Goal: Task Accomplishment & Management: Use online tool/utility

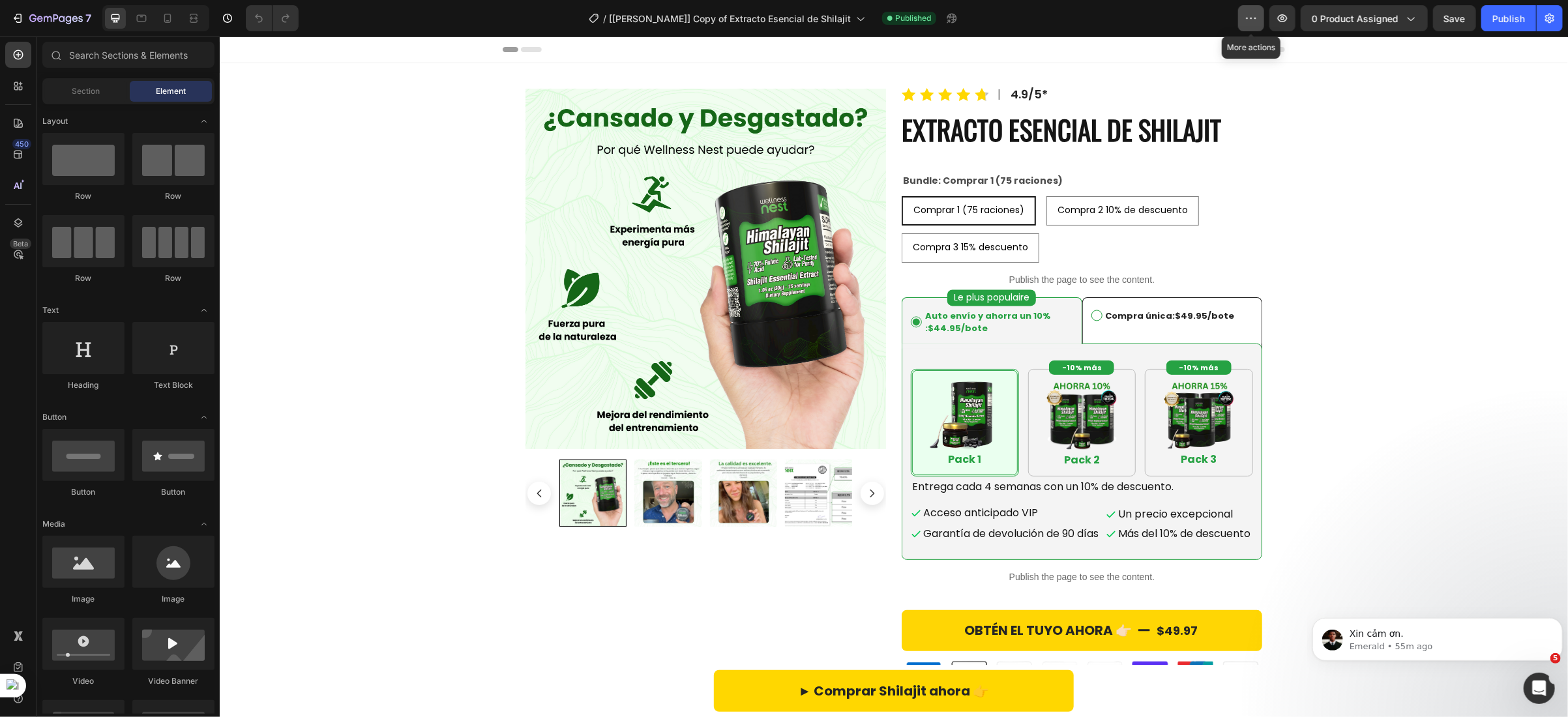
click at [1252, 17] on icon "button" at bounding box center [1251, 17] width 2 height 1
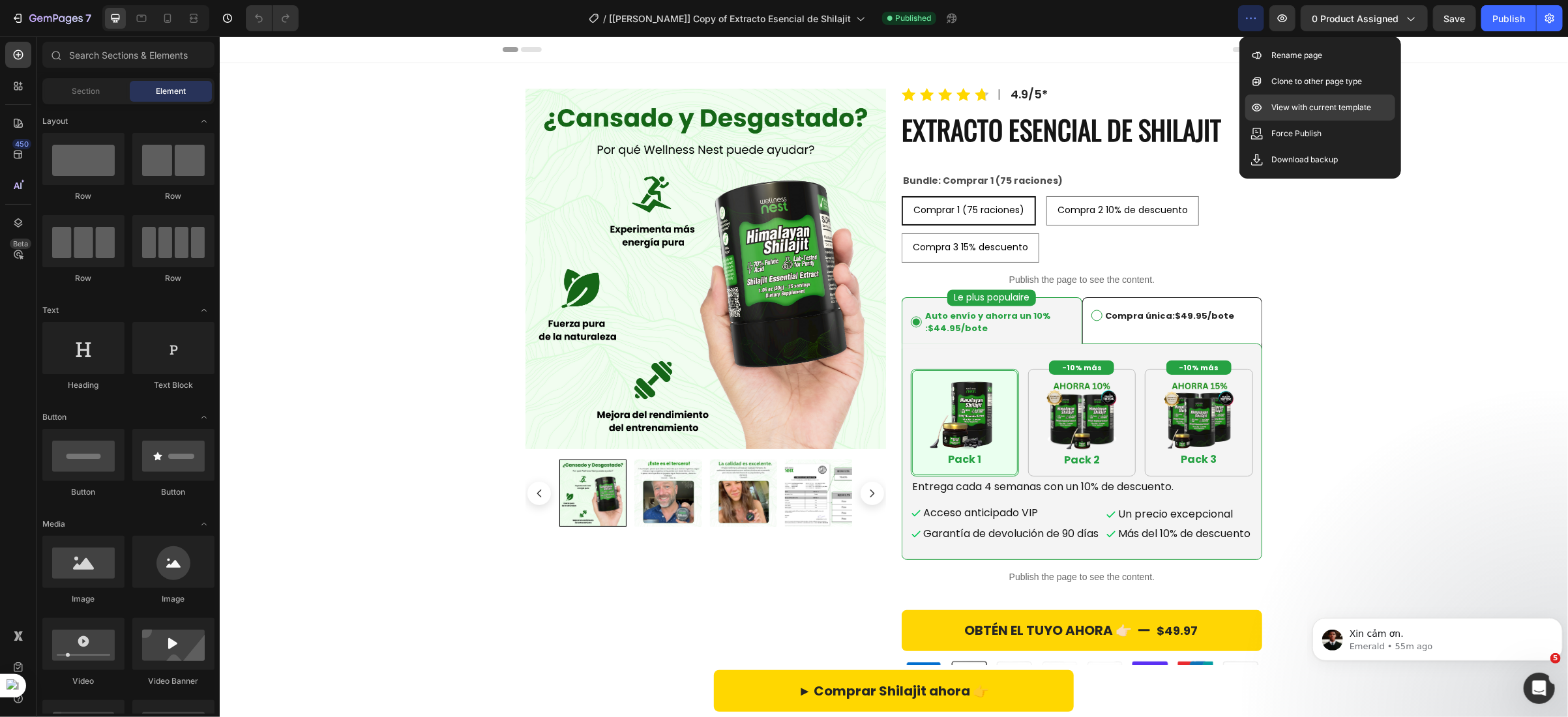
click at [1292, 111] on p "View with current template" at bounding box center [1321, 107] width 100 height 13
click at [1093, 317] on p "Compra única: $49.95 /bote" at bounding box center [1162, 316] width 144 height 13
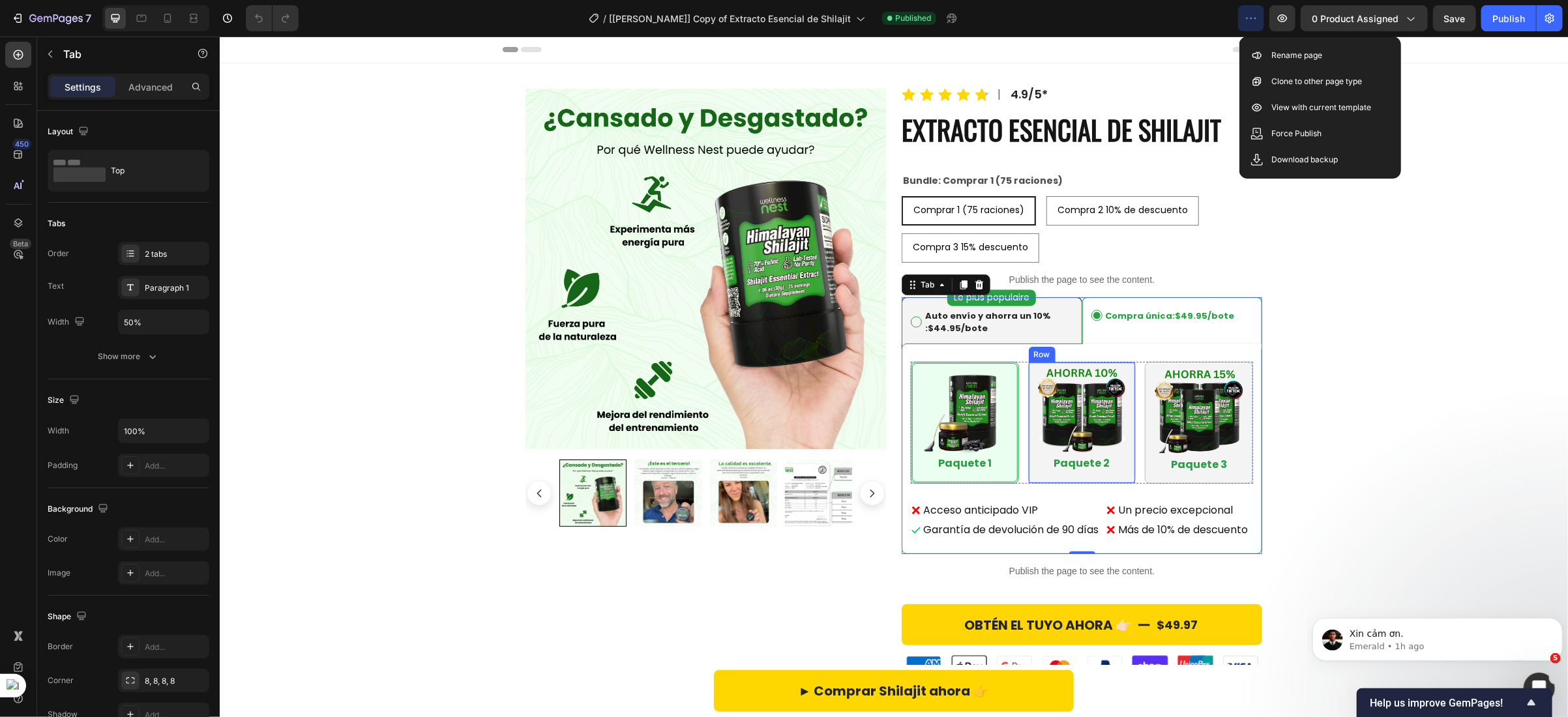
click at [1027, 442] on div "Image Paquete 2 Heading Row" at bounding box center [1081, 423] width 108 height 123
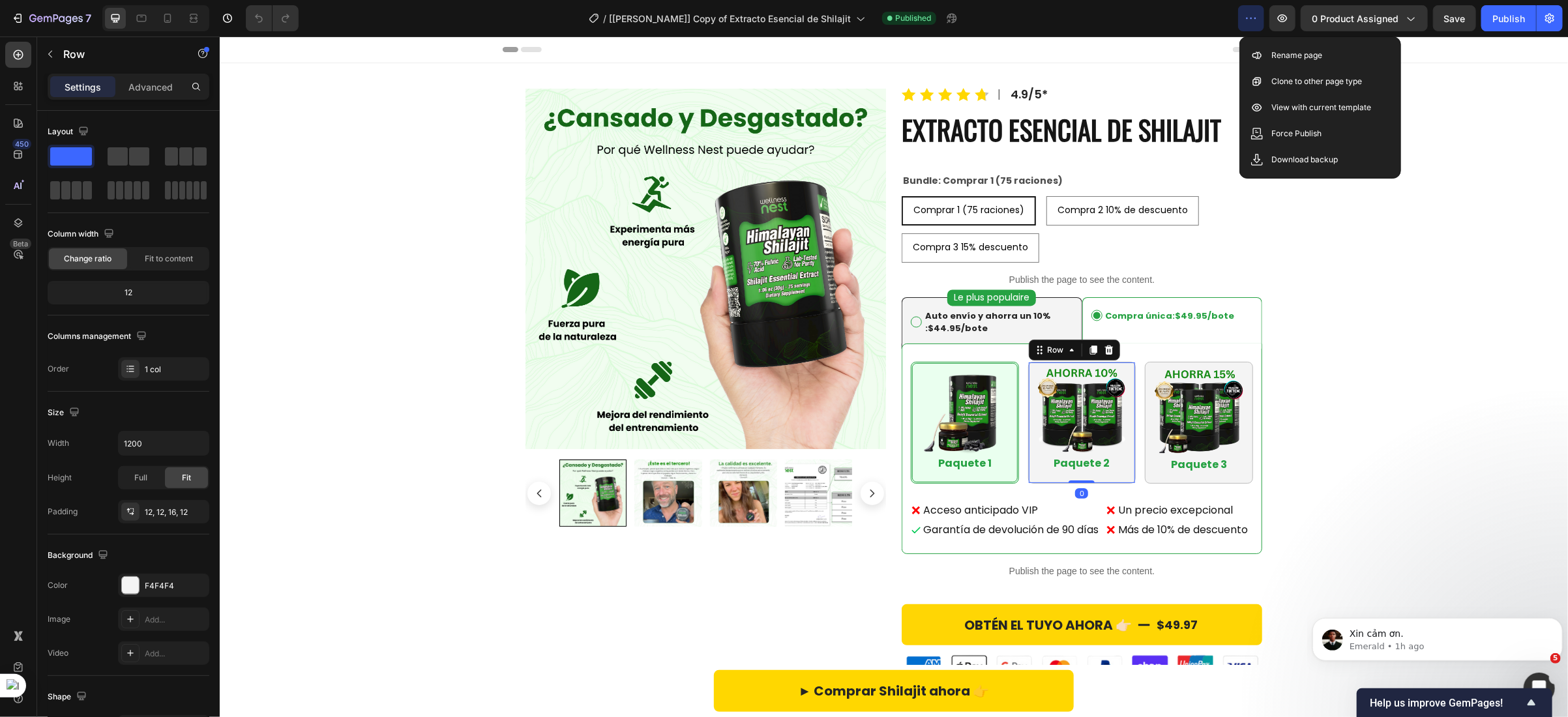
click at [1027, 442] on div "Image Paquete 2 Heading Row 0" at bounding box center [1081, 423] width 108 height 123
click at [1152, 443] on img at bounding box center [1198, 410] width 92 height 92
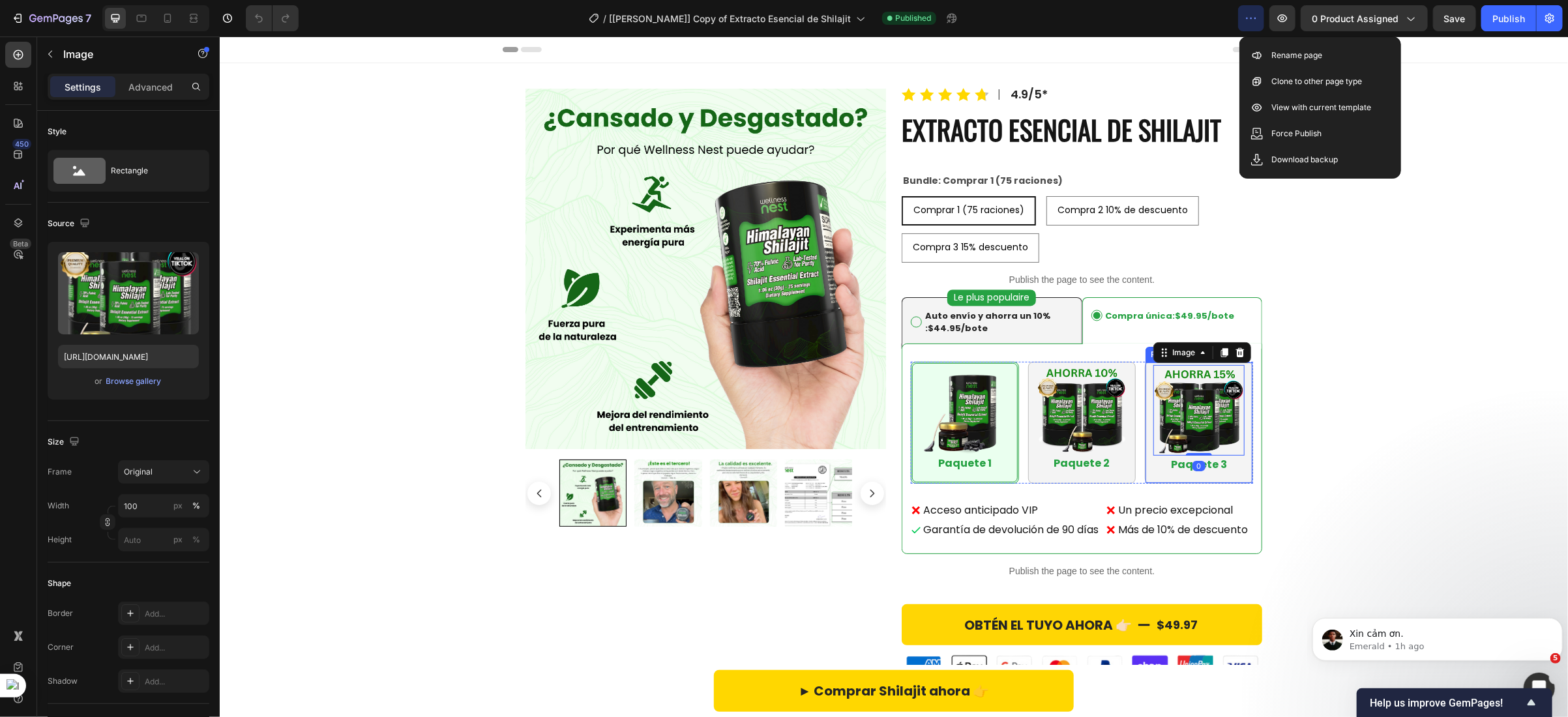
click at [1144, 466] on div "Image 0 Paquete 3 Heading Row" at bounding box center [1198, 423] width 108 height 123
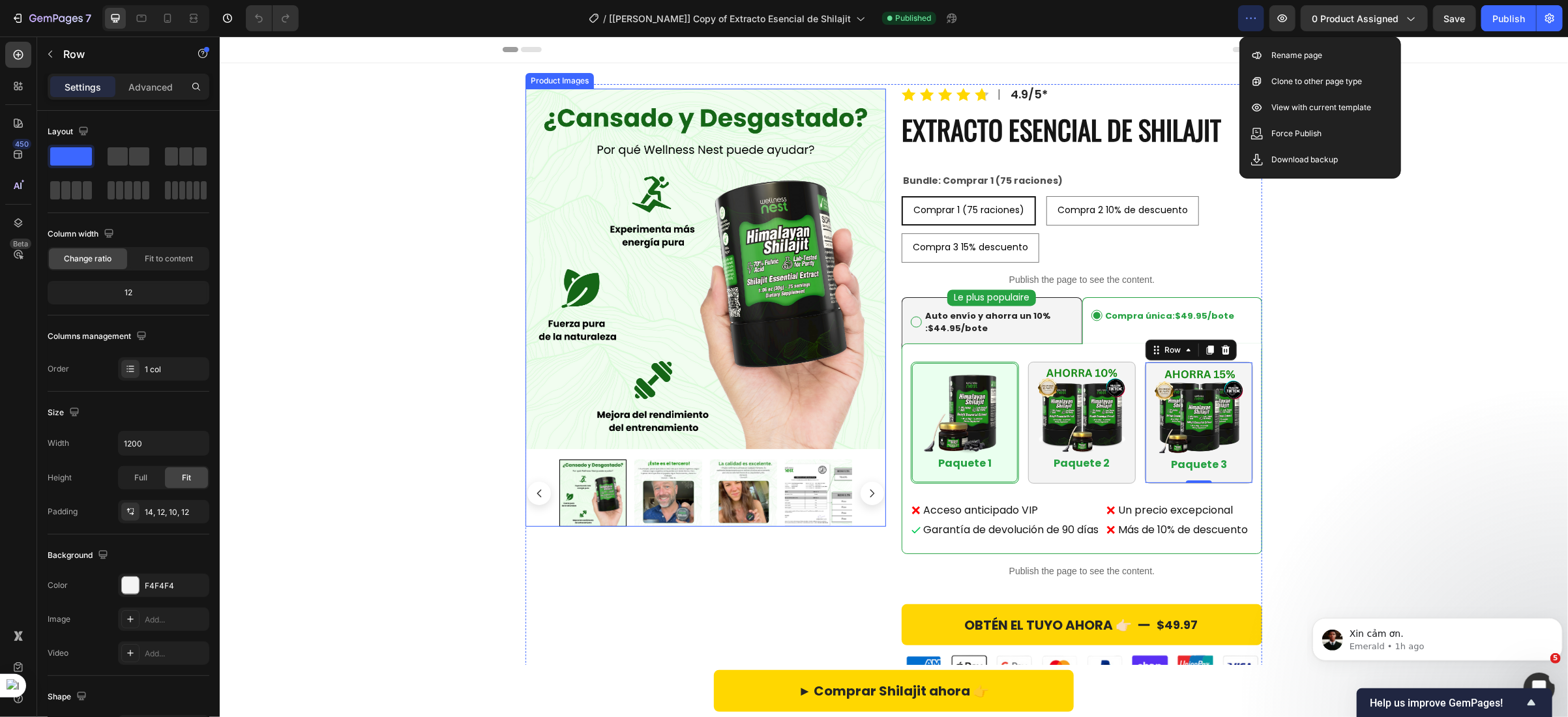
click at [760, 495] on img at bounding box center [742, 492] width 67 height 67
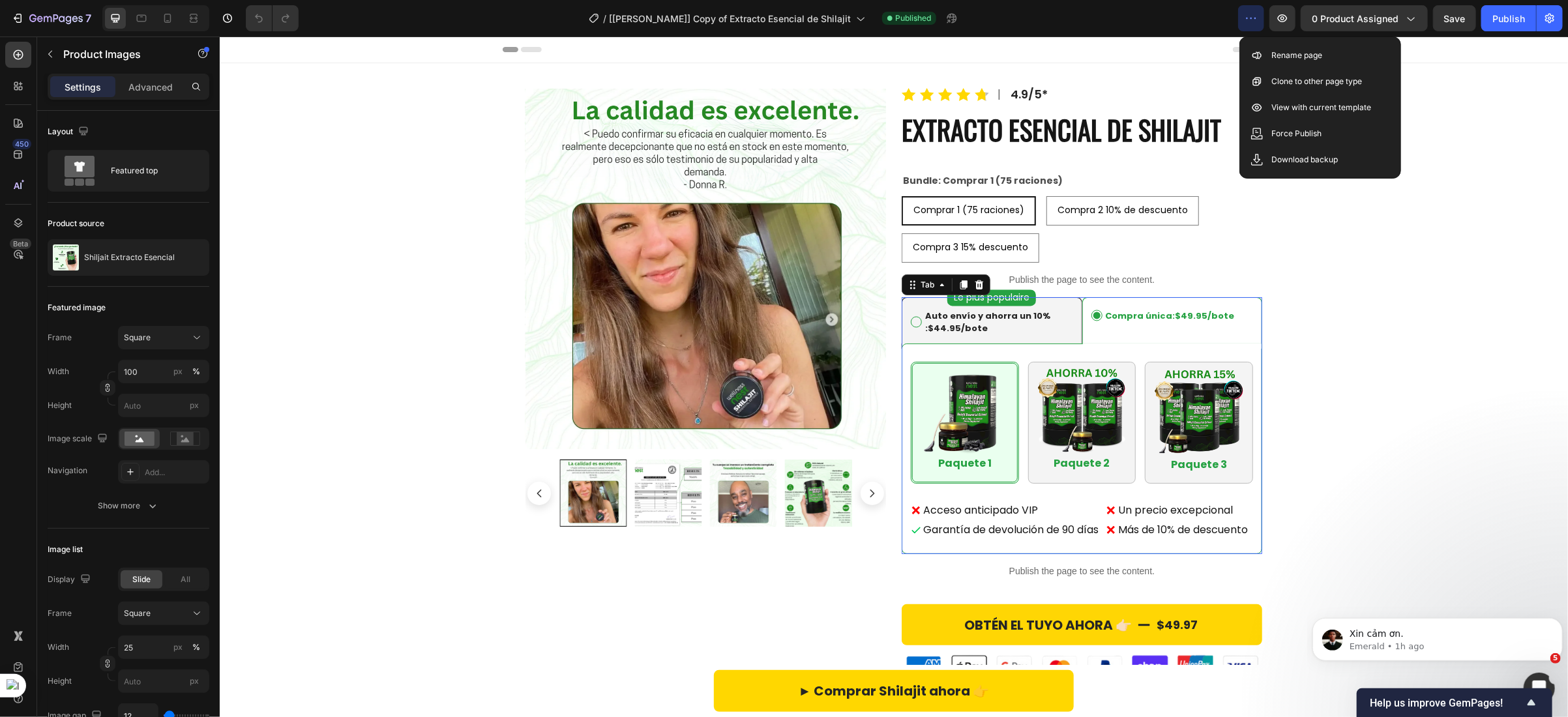
click at [1066, 304] on li "Auto envío y ahorra un 10% : $44.95 /bote" at bounding box center [990, 320] width 180 height 47
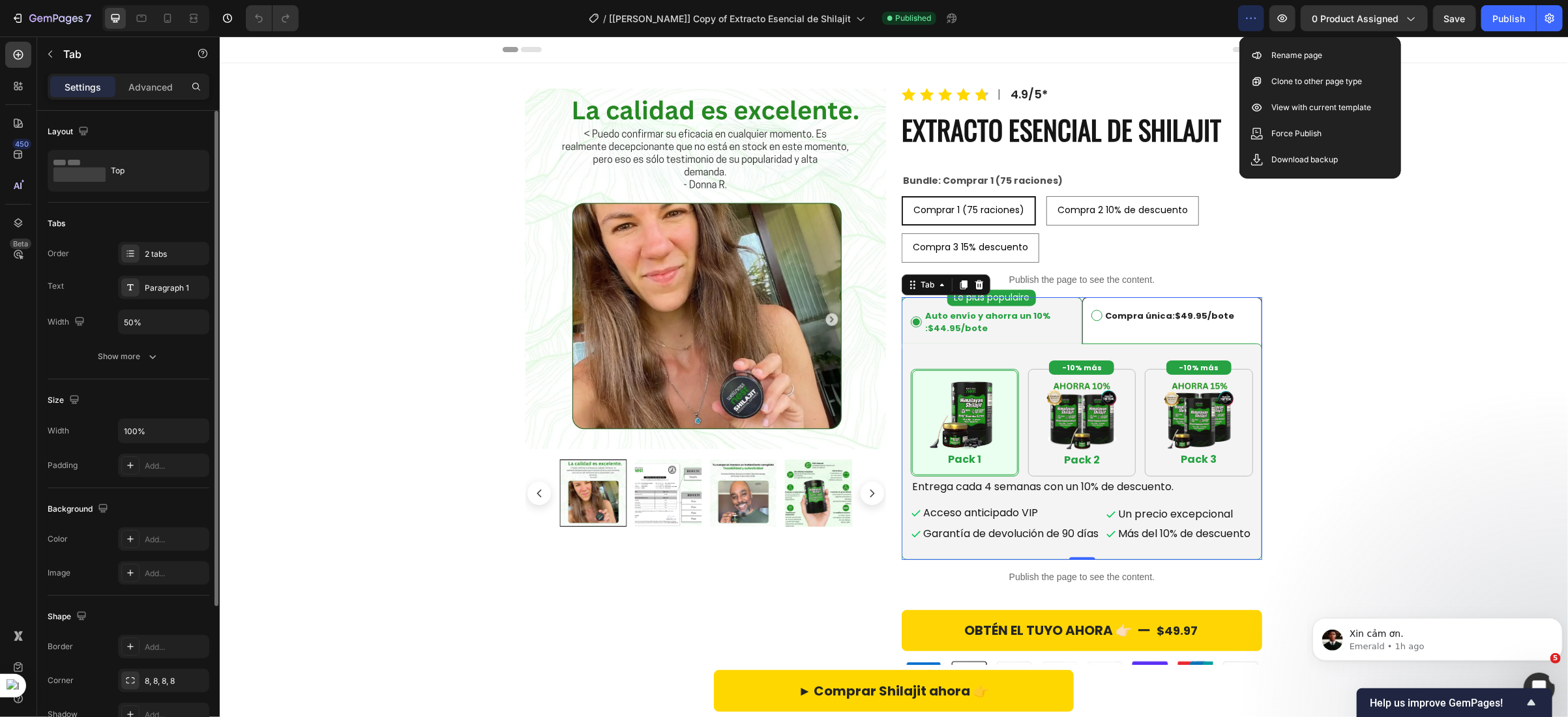
scroll to position [191, 0]
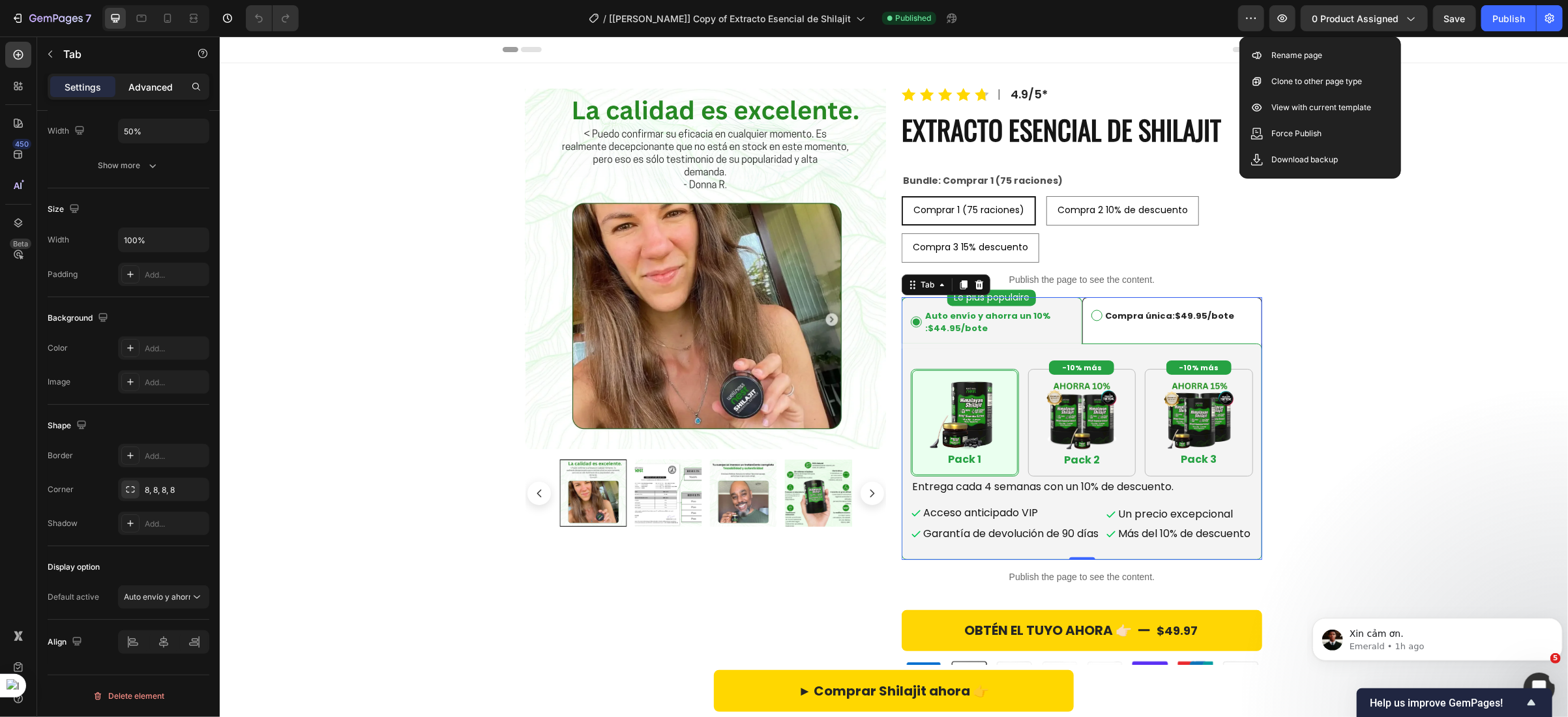
click at [150, 90] on p "Advanced" at bounding box center [150, 87] width 44 height 14
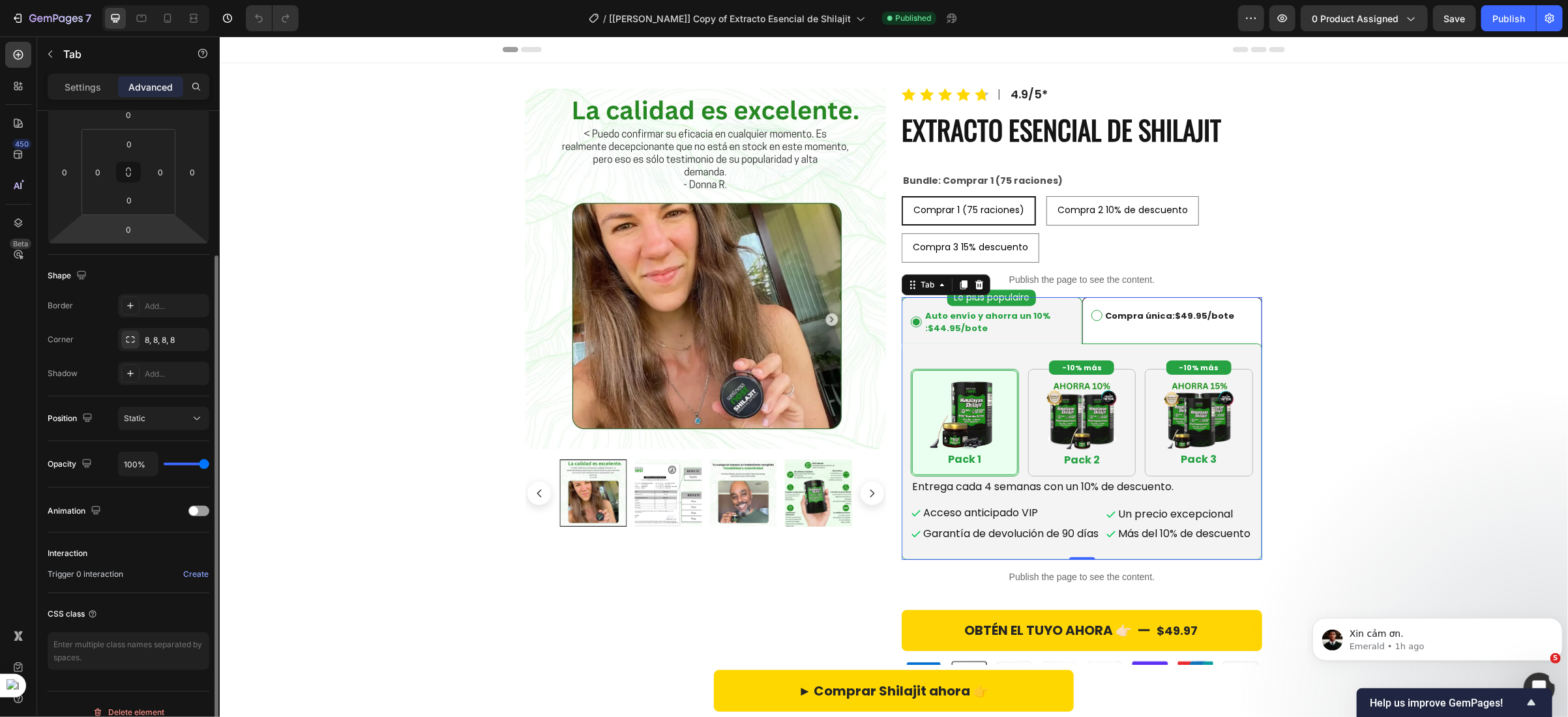
scroll to position [207, 0]
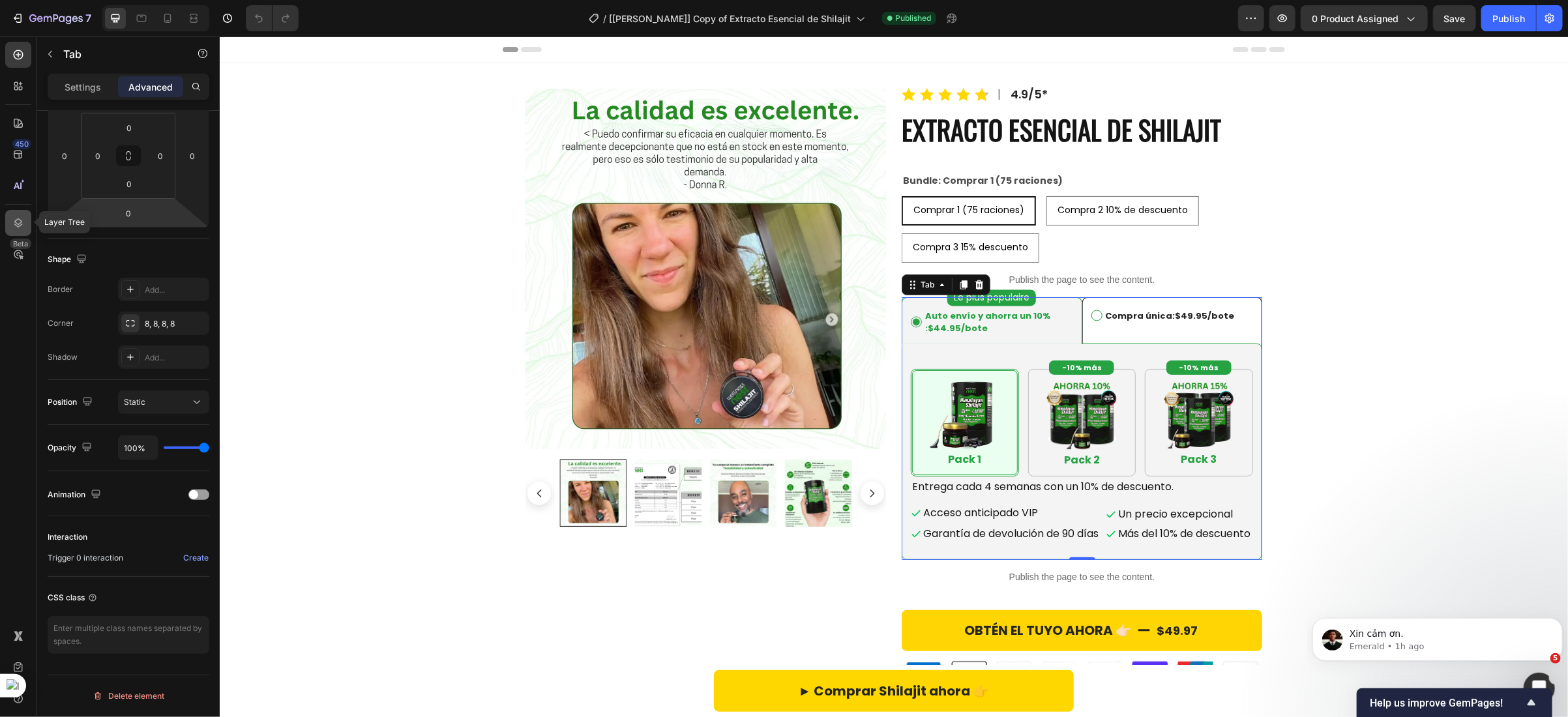
click at [21, 221] on icon at bounding box center [18, 223] width 8 height 9
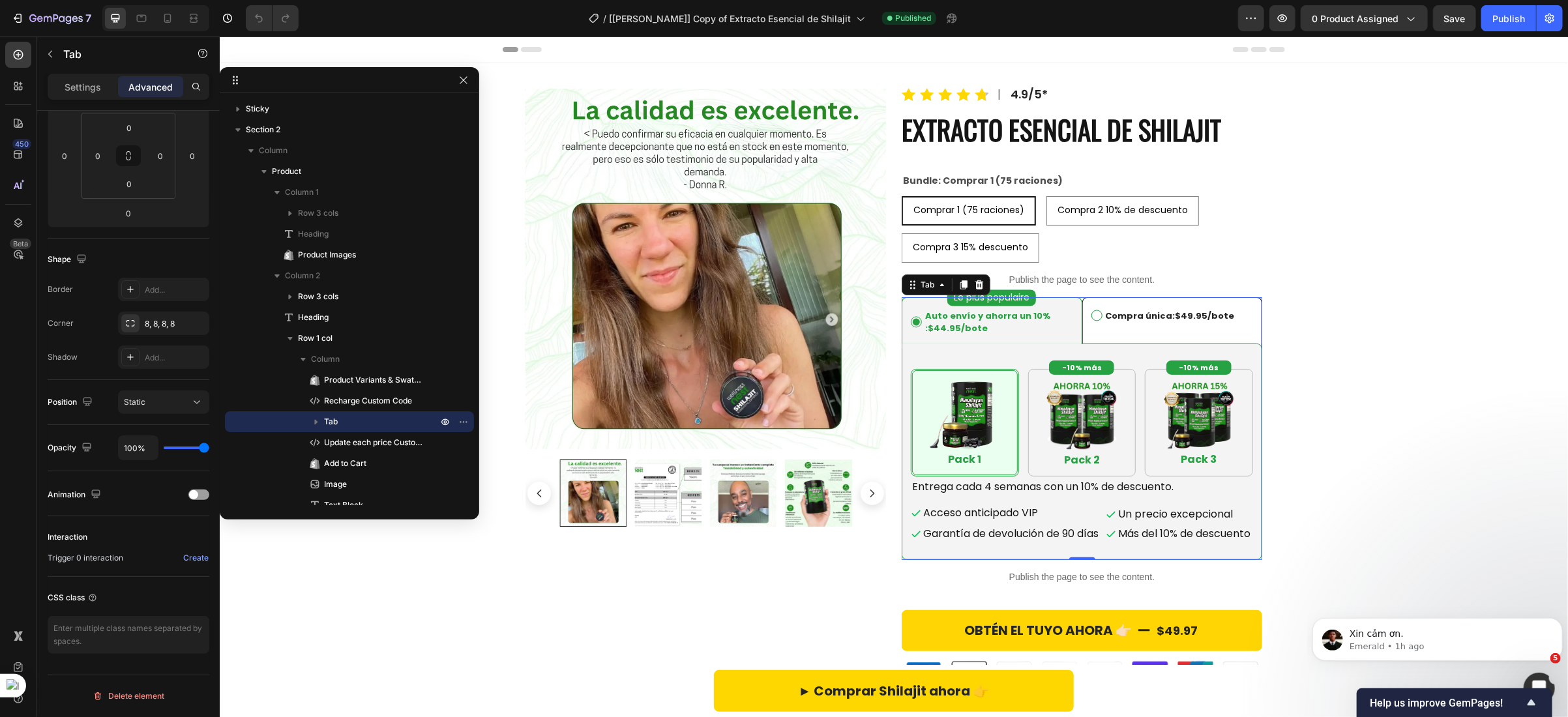
click at [348, 425] on p "Tab" at bounding box center [382, 422] width 116 height 13
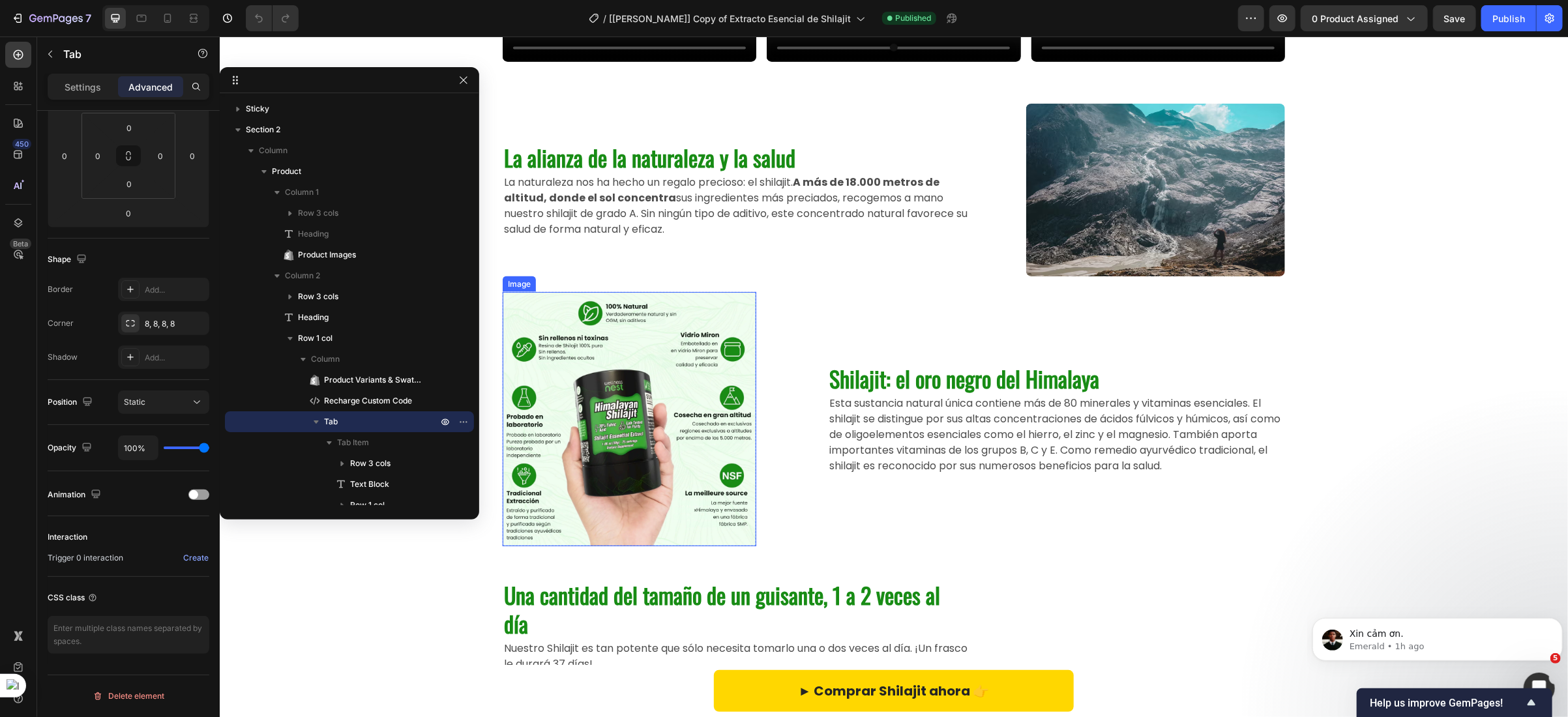
scroll to position [1760, 0]
